Goal: Information Seeking & Learning: Understand process/instructions

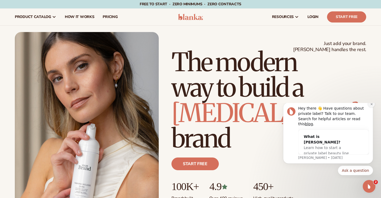
click at [372, 106] on icon "Dismiss notification" at bounding box center [372, 104] width 3 height 3
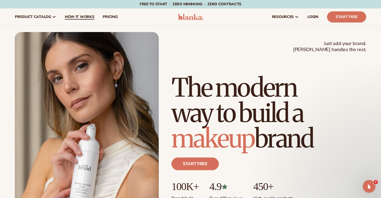
click at [91, 16] on span "How It Works" at bounding box center [80, 17] width 30 height 4
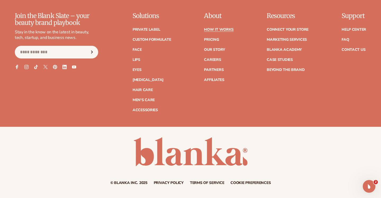
scroll to position [1202, 0]
